Goal: Information Seeking & Learning: Learn about a topic

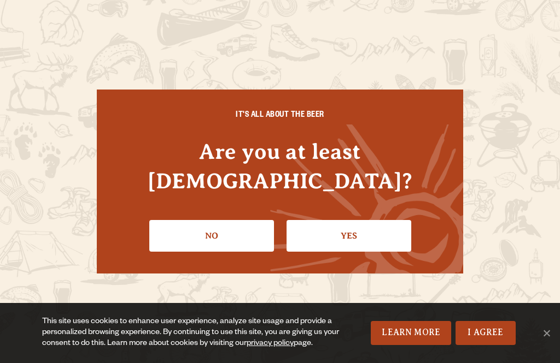
click at [342, 239] on link "Yes" at bounding box center [348, 236] width 125 height 32
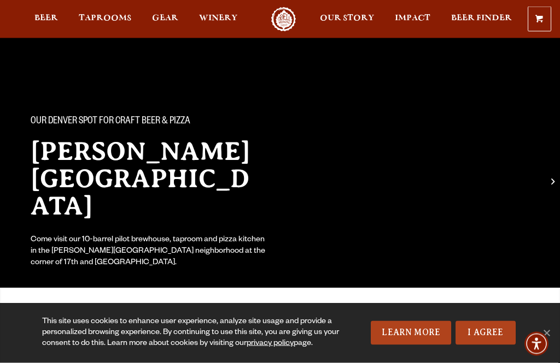
scroll to position [28, 0]
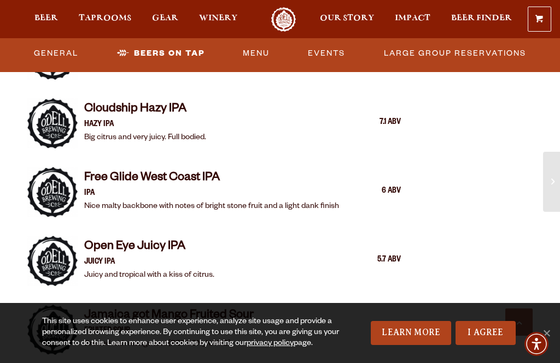
click at [332, 52] on link "Events" at bounding box center [326, 53] width 46 height 25
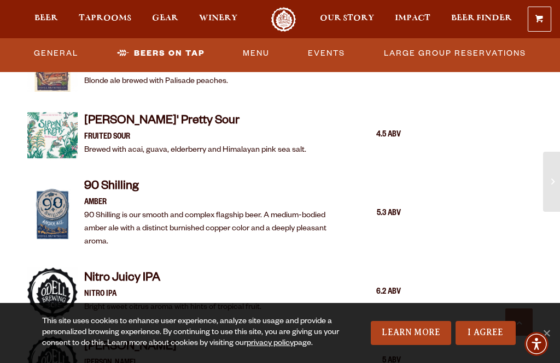
scroll to position [1768, 0]
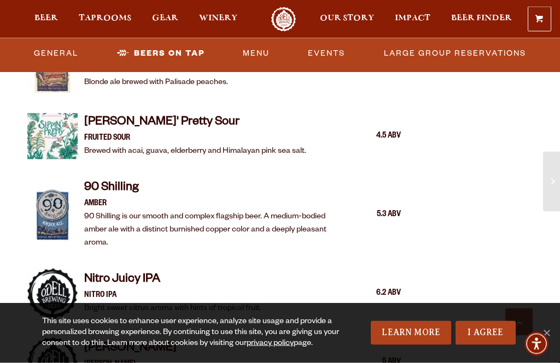
click at [72, 57] on link "General" at bounding box center [56, 53] width 53 height 25
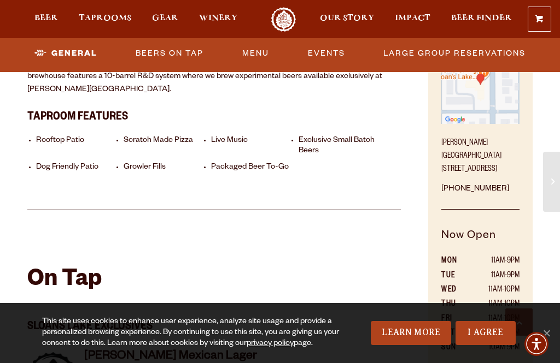
scroll to position [557, 0]
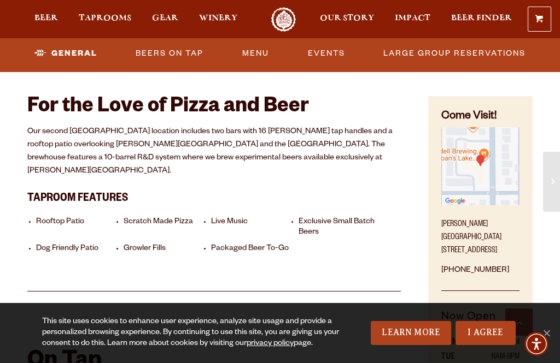
click at [324, 64] on link "Events" at bounding box center [326, 53] width 46 height 25
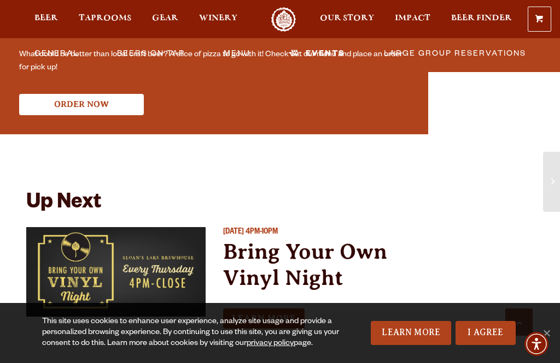
scroll to position [2532, 0]
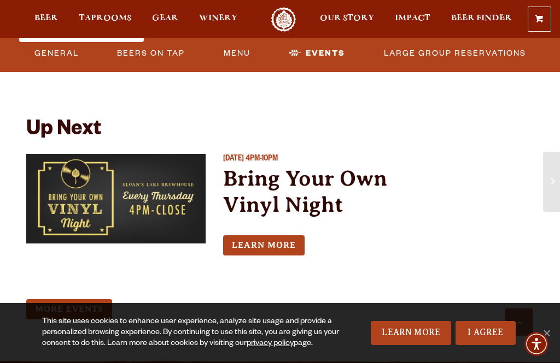
click at [289, 250] on link "Learn More" at bounding box center [263, 246] width 81 height 20
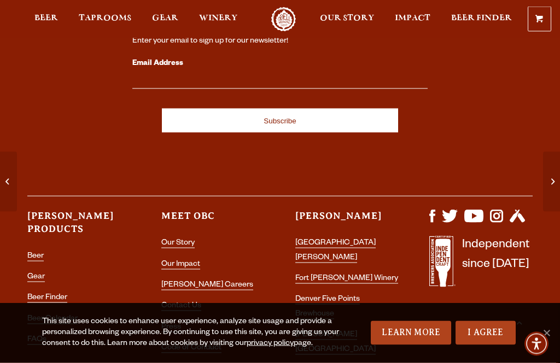
scroll to position [503, 0]
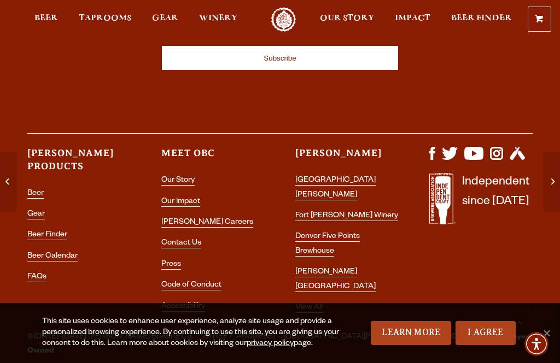
click at [341, 271] on link "[PERSON_NAME] [GEOGRAPHIC_DATA]" at bounding box center [335, 280] width 80 height 24
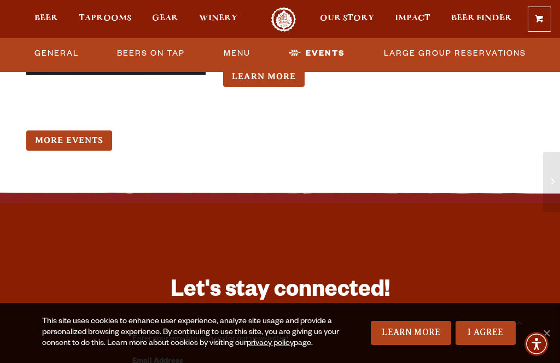
scroll to position [2738, 0]
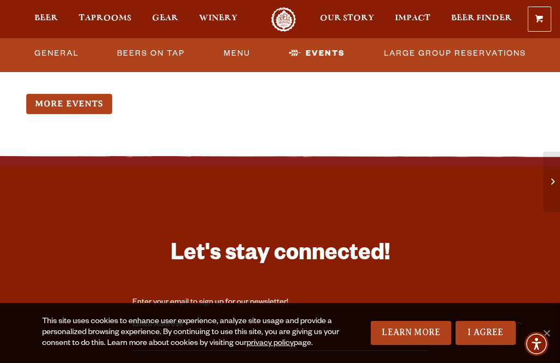
click at [97, 109] on link "More Events" at bounding box center [69, 104] width 86 height 20
